Goal: Task Accomplishment & Management: Manage account settings

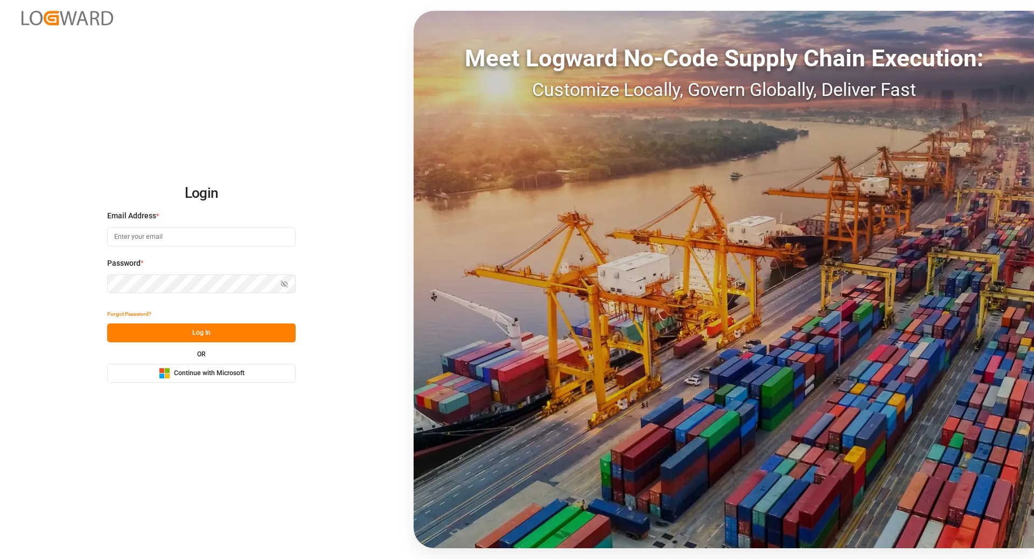
click at [199, 369] on span "Continue with Microsoft" at bounding box center [209, 374] width 71 height 10
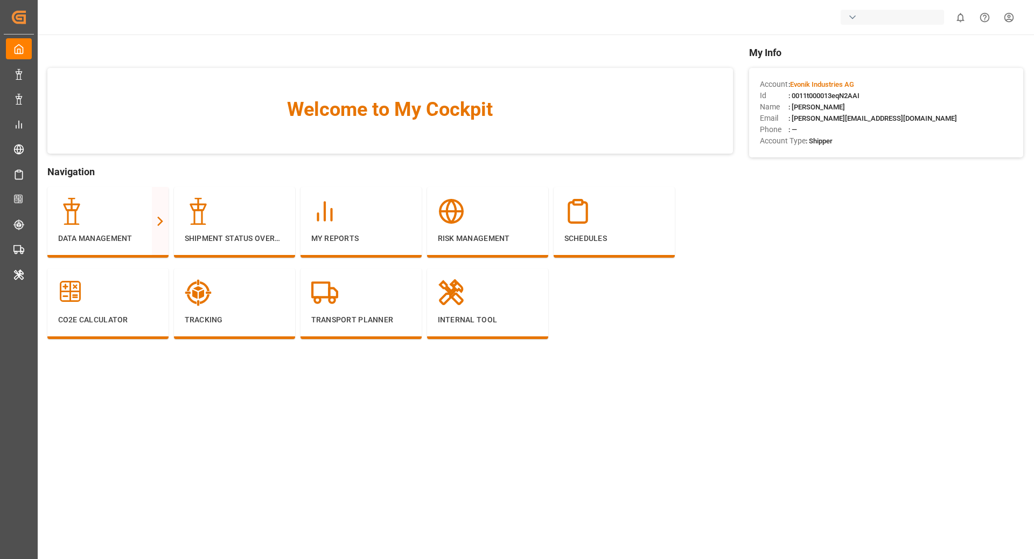
click at [888, 11] on div "button" at bounding box center [892, 17] width 103 height 15
type input "stepa"
click at [886, 18] on html "Created by potrace 1.15, written by [PERSON_NAME] [DATE]-[DATE] Created by potr…" at bounding box center [517, 279] width 1034 height 559
click at [886, 18] on div "Evonik Industries AG" at bounding box center [892, 18] width 103 height 16
type input "stepa"
